Goal: Information Seeking & Learning: Learn about a topic

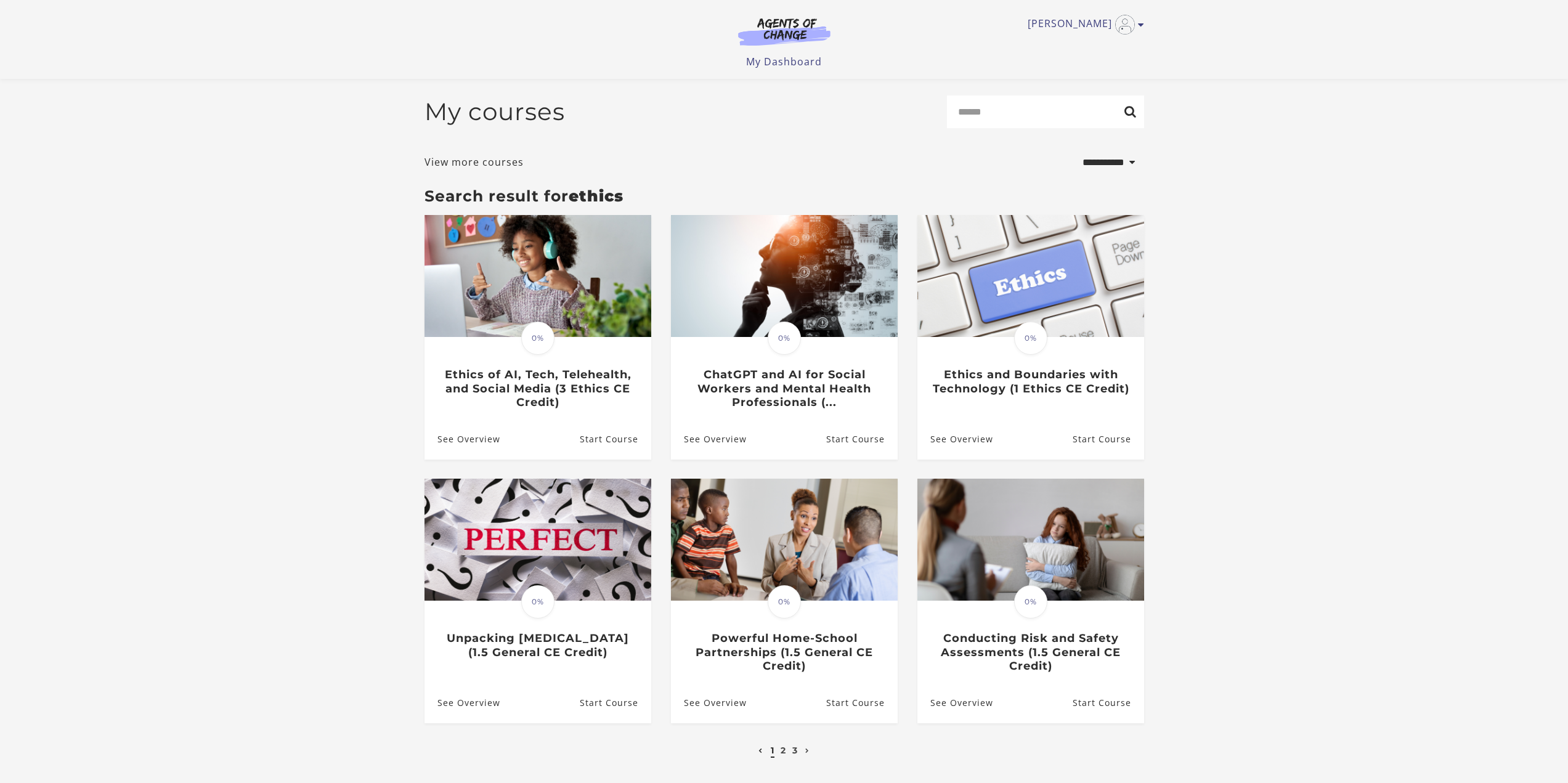
select select "**********"
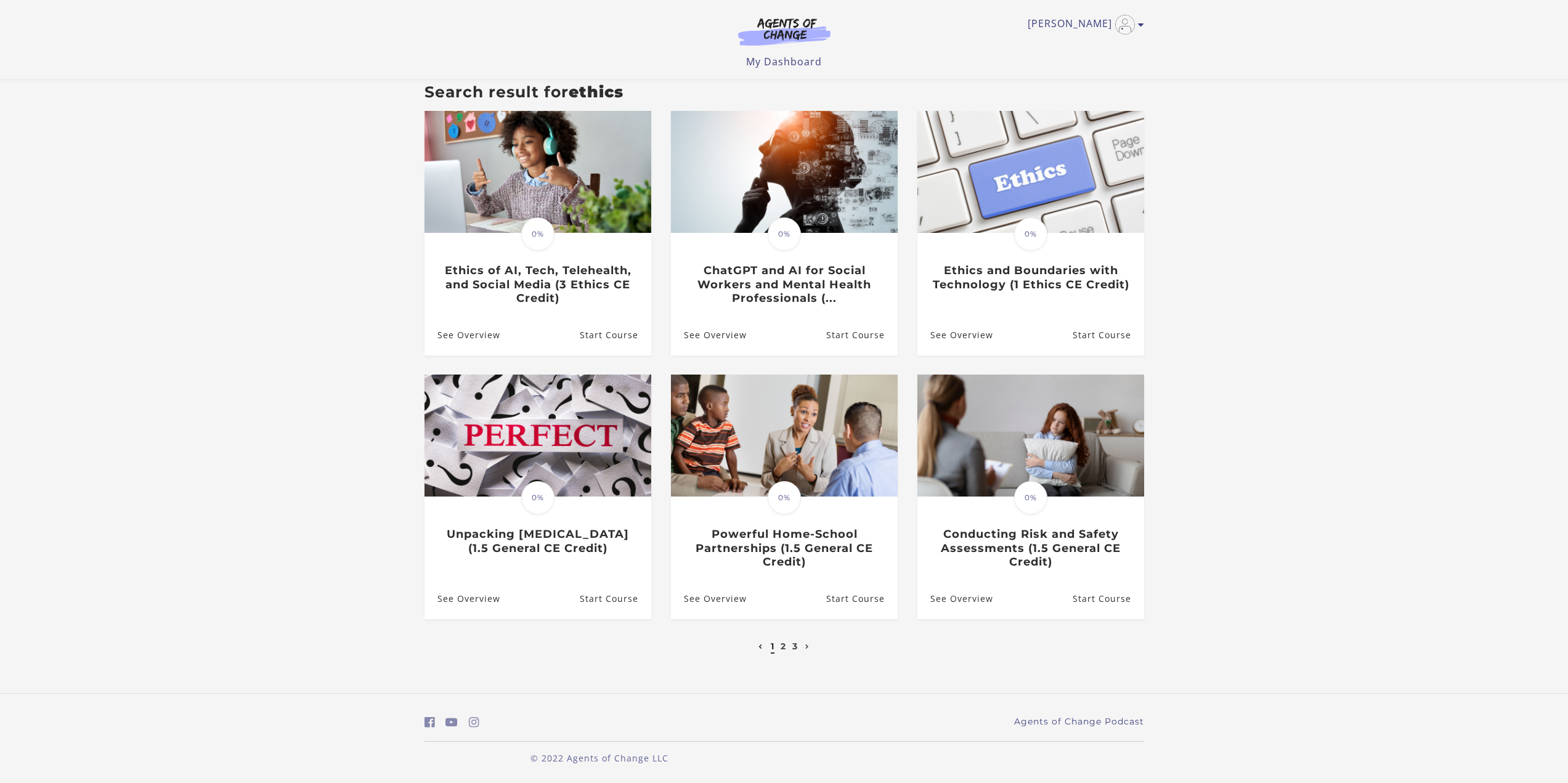
click at [784, 26] on img at bounding box center [784, 31] width 118 height 29
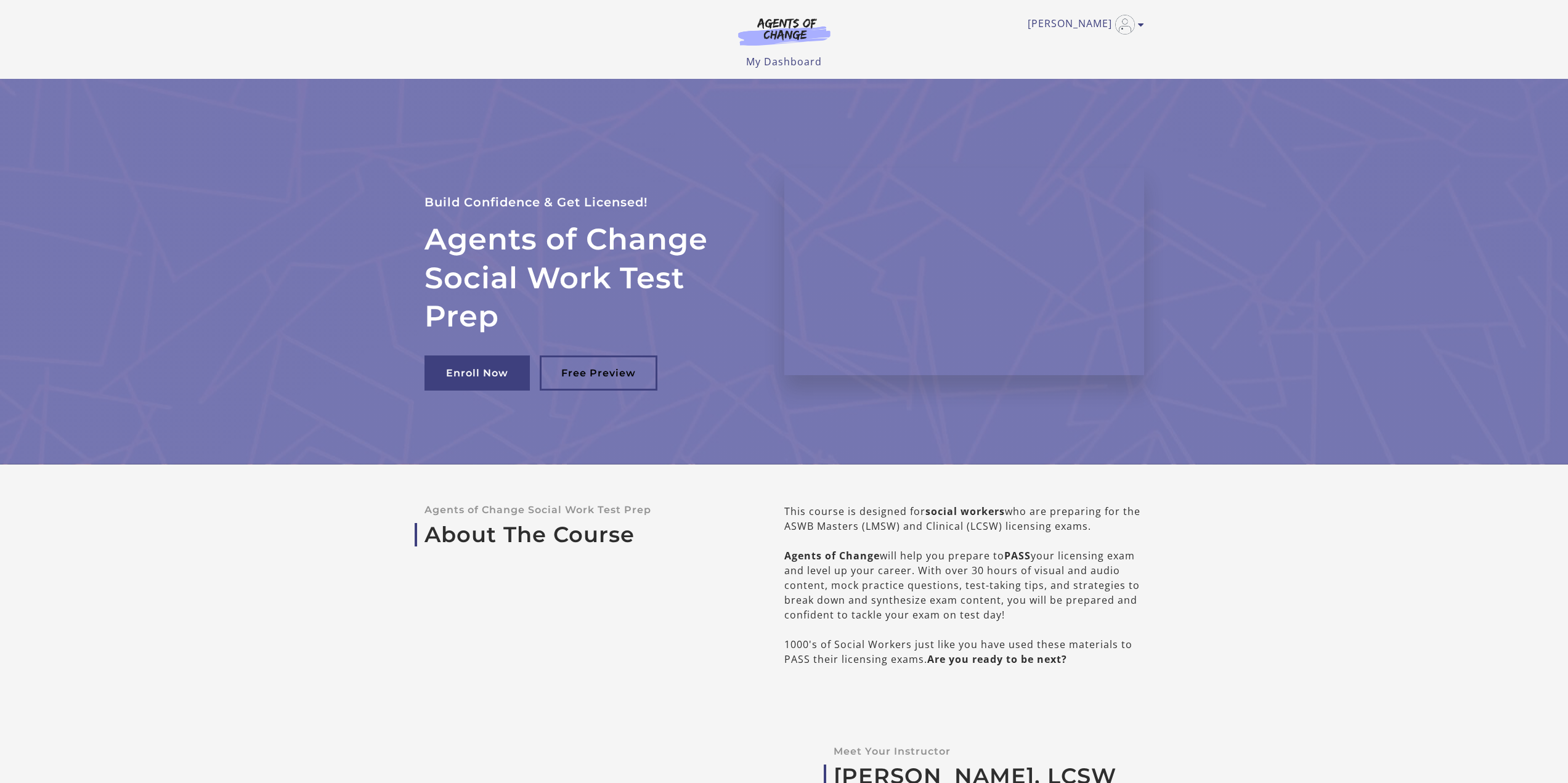
click at [290, 183] on section "Agents of Change Social Work Test Prep Build Confidence & Get Licensed! Enroll …" at bounding box center [784, 271] width 1568 height 385
click at [800, 29] on img at bounding box center [784, 31] width 118 height 29
